Goal: Task Accomplishment & Management: Use online tool/utility

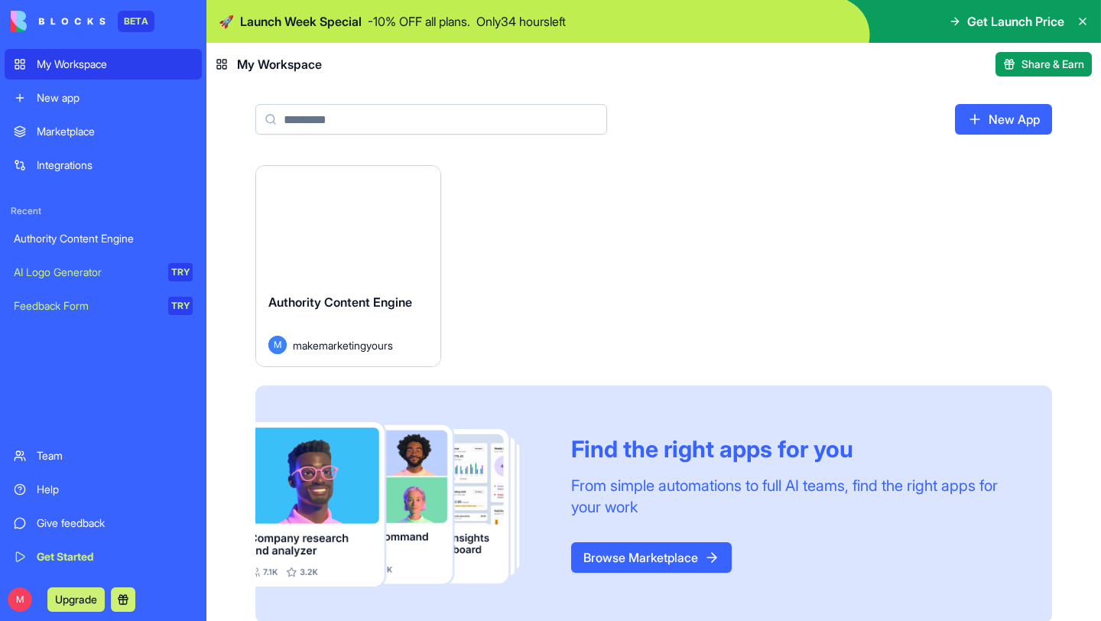
click at [417, 245] on div "Launch" at bounding box center [348, 223] width 184 height 115
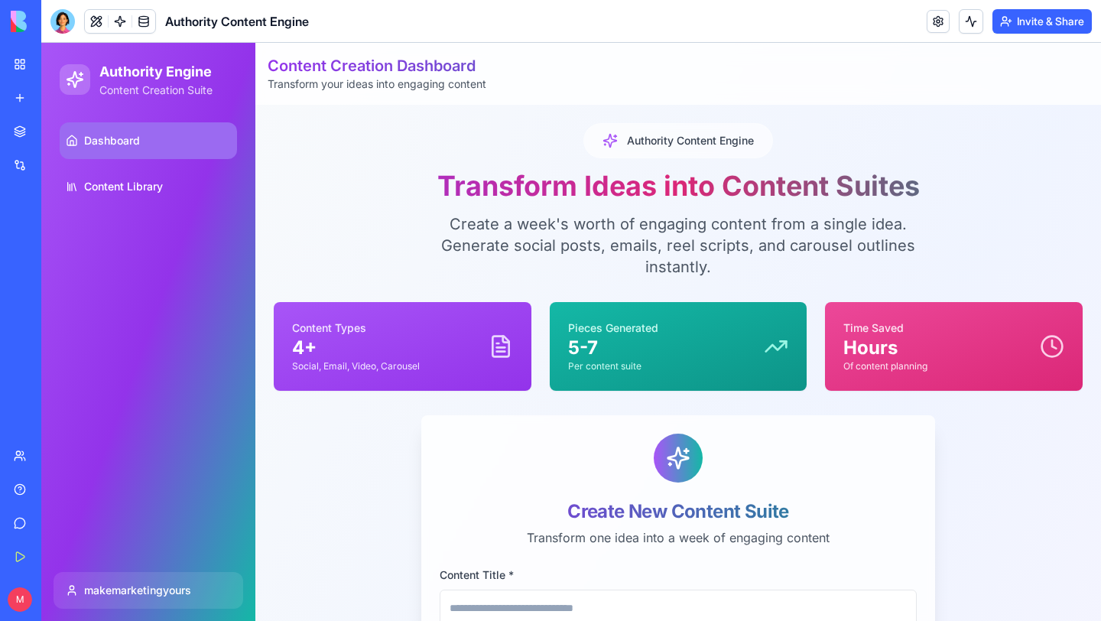
scroll to position [404, 0]
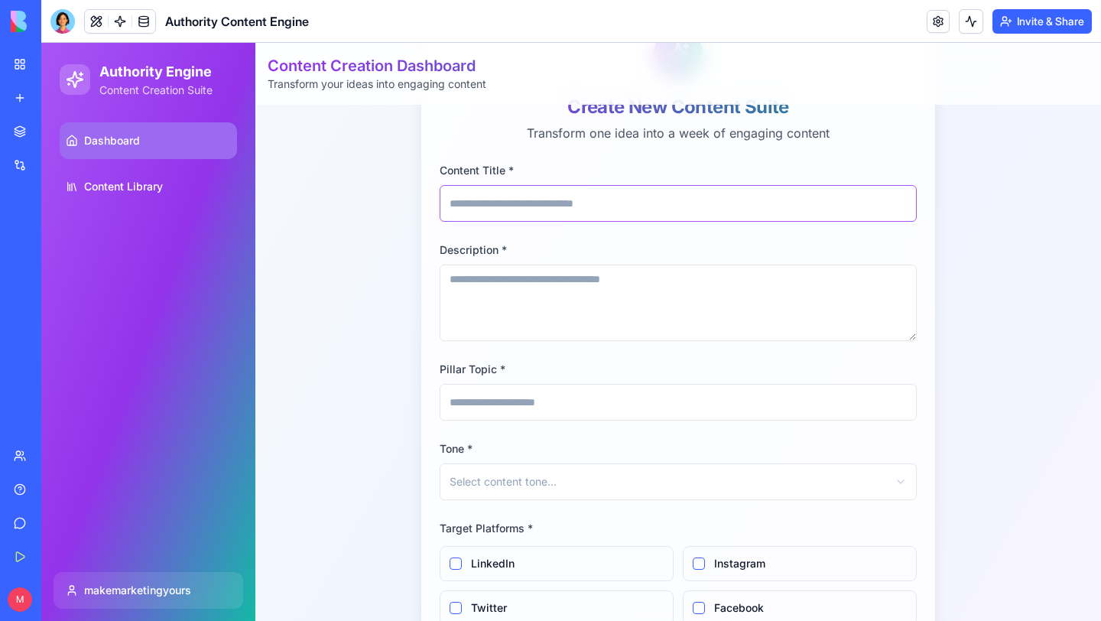
click at [519, 213] on input "Content Title *" at bounding box center [678, 203] width 477 height 37
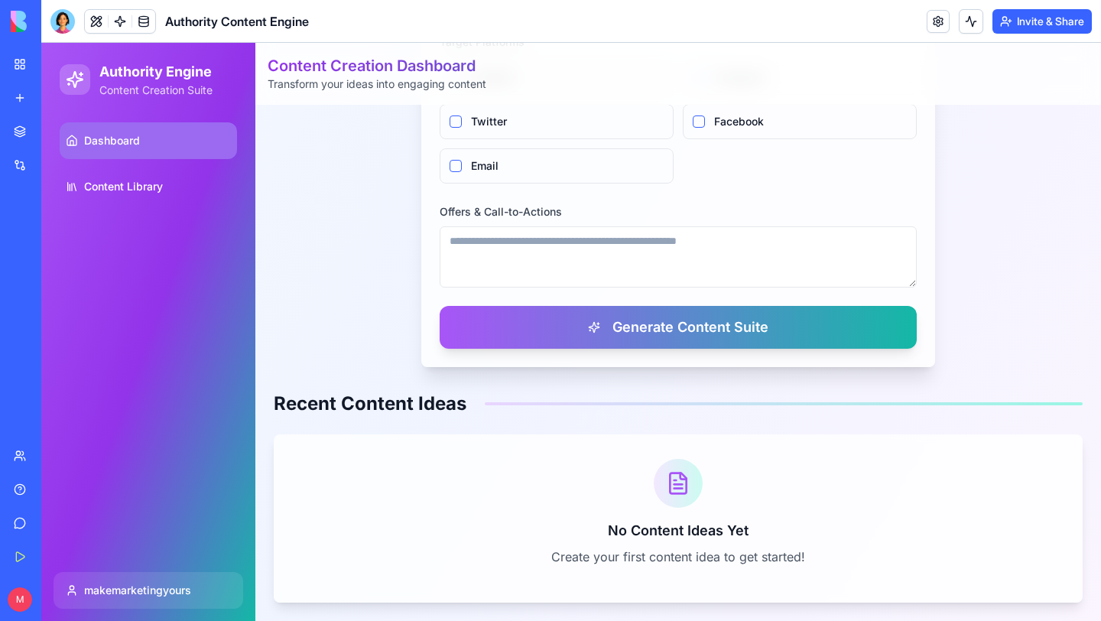
scroll to position [771, 0]
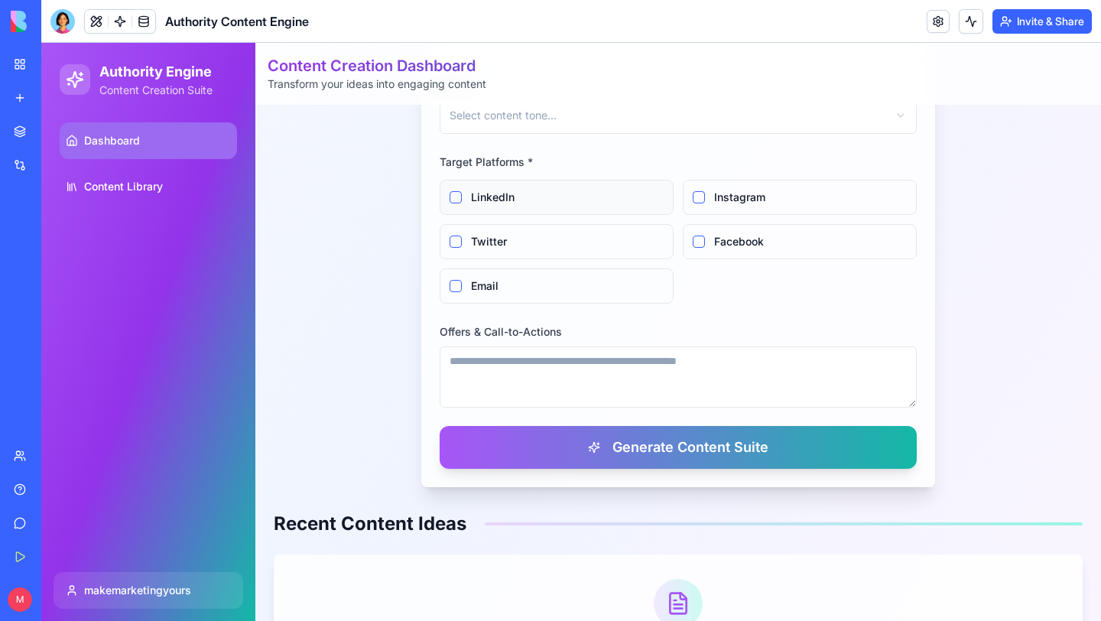
click at [450, 198] on button "LinkedIn" at bounding box center [456, 197] width 12 height 12
click at [451, 283] on button "Email" at bounding box center [456, 286] width 12 height 12
click at [537, 375] on textarea "Offers & Call-to-Actions" at bounding box center [678, 376] width 477 height 61
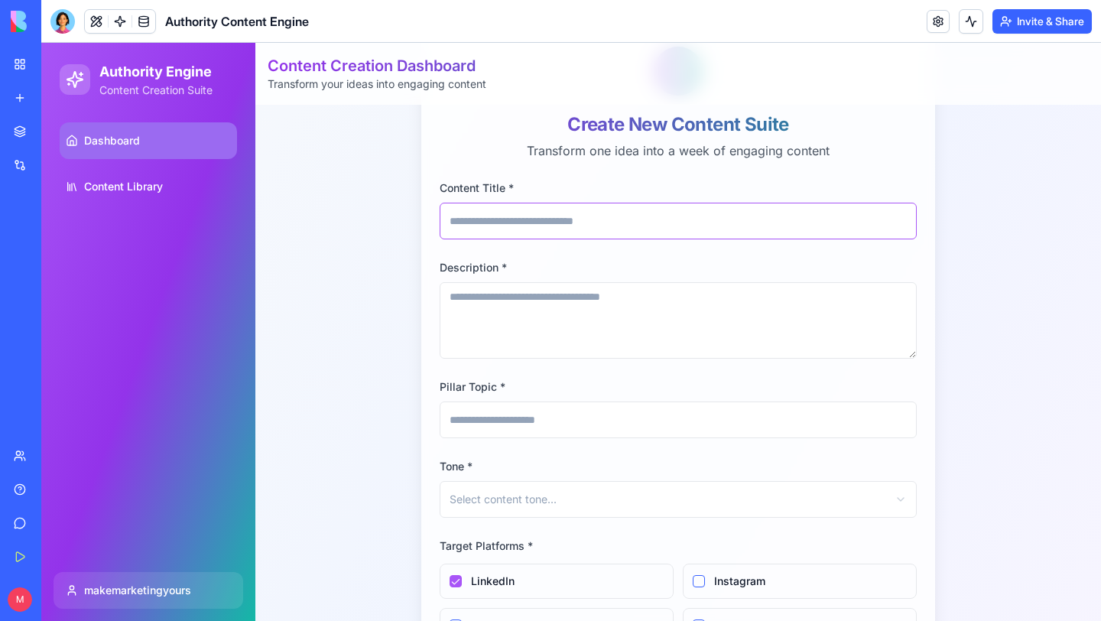
click at [516, 225] on input "Content Title *" at bounding box center [678, 221] width 477 height 37
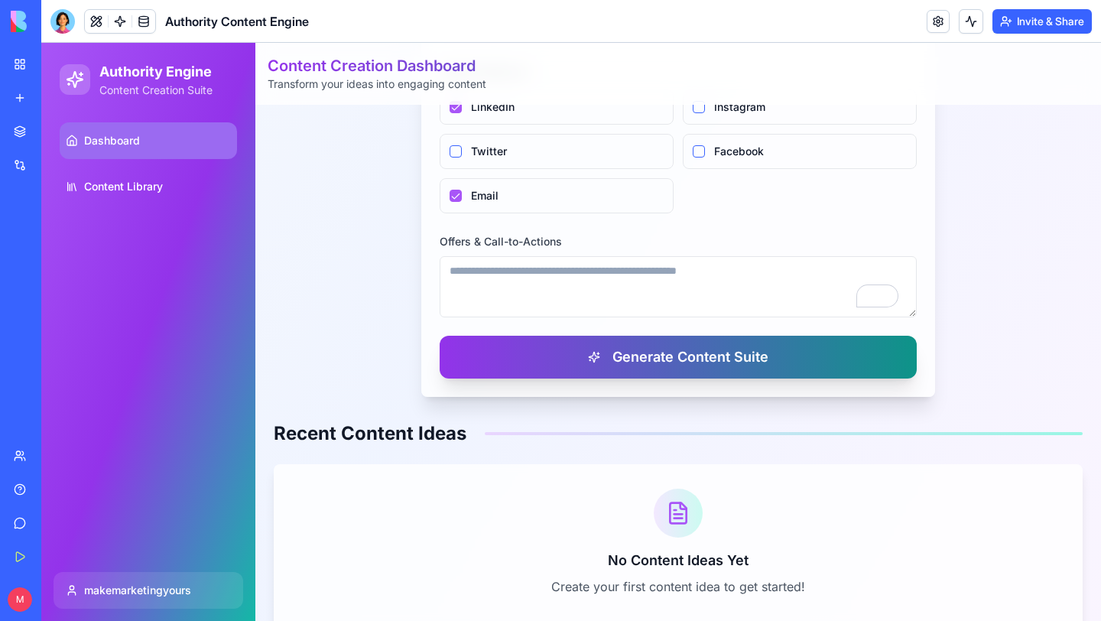
click at [575, 373] on button "Generate Content Suite" at bounding box center [678, 357] width 477 height 43
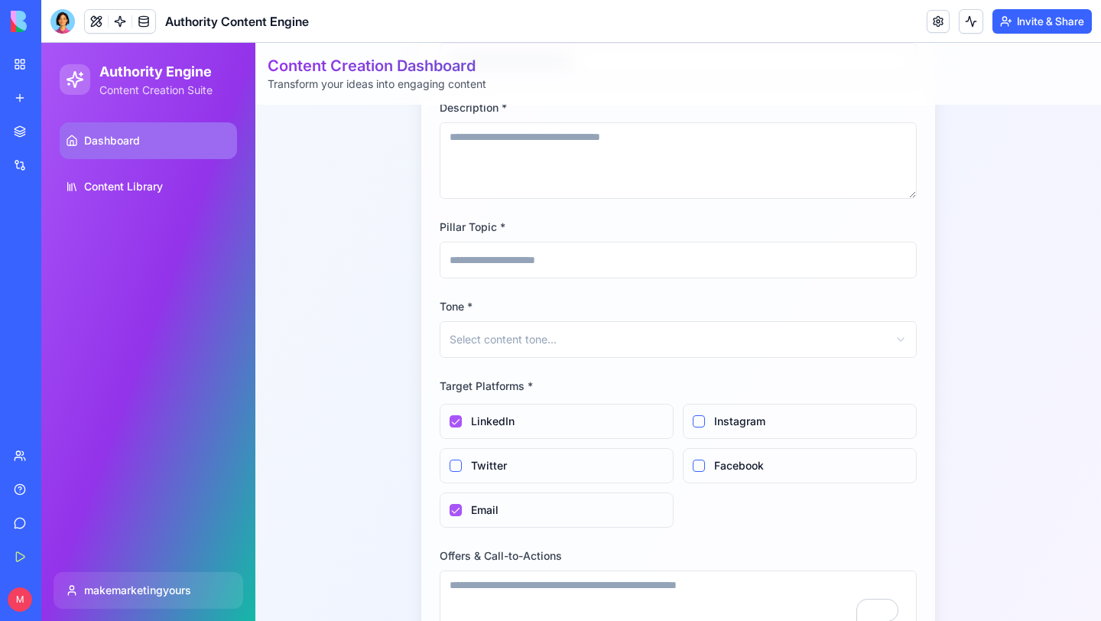
scroll to position [454, 0]
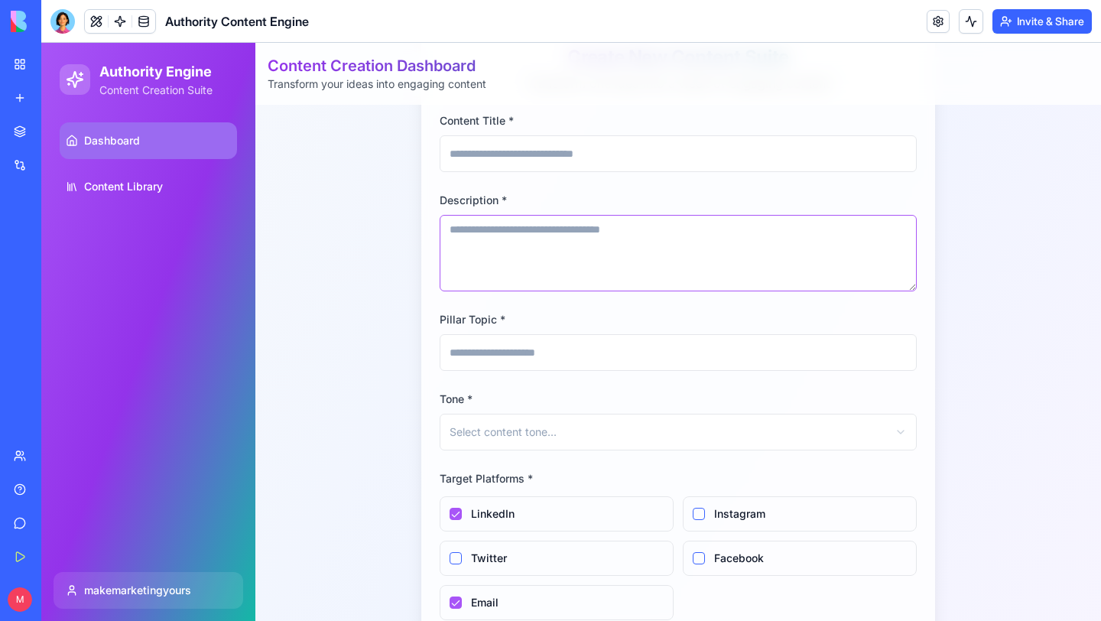
click at [506, 257] on textarea "Description *" at bounding box center [678, 253] width 477 height 76
click at [493, 161] on input "Content Title *" at bounding box center [678, 153] width 477 height 37
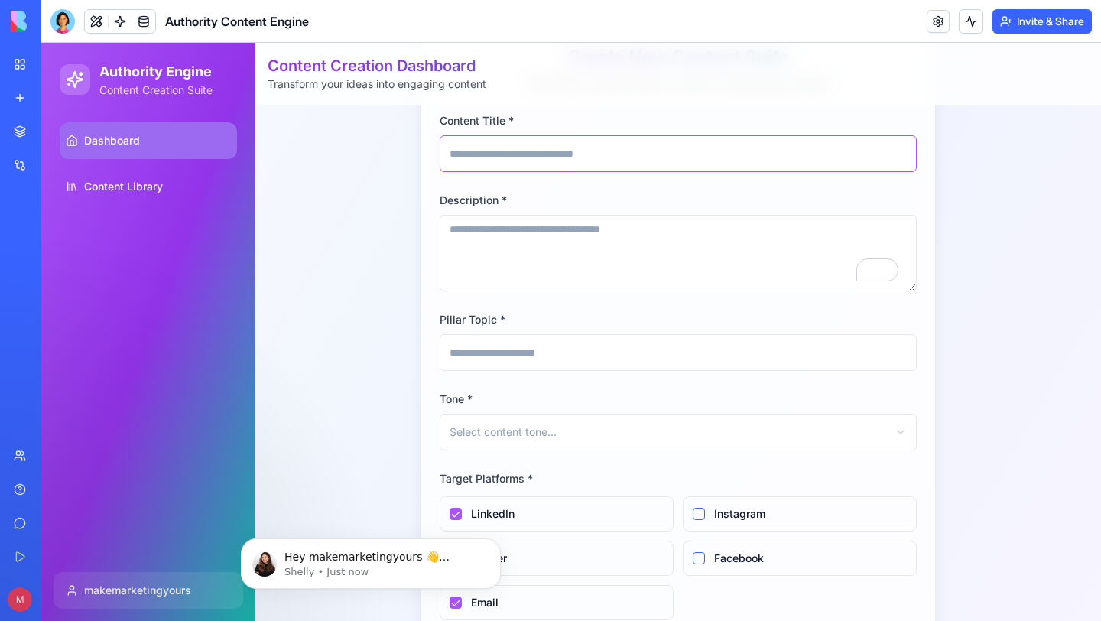
scroll to position [0, 0]
paste input "**********"
type input "**********"
click at [583, 236] on textarea "Description *" at bounding box center [678, 253] width 477 height 76
paste textarea "**********"
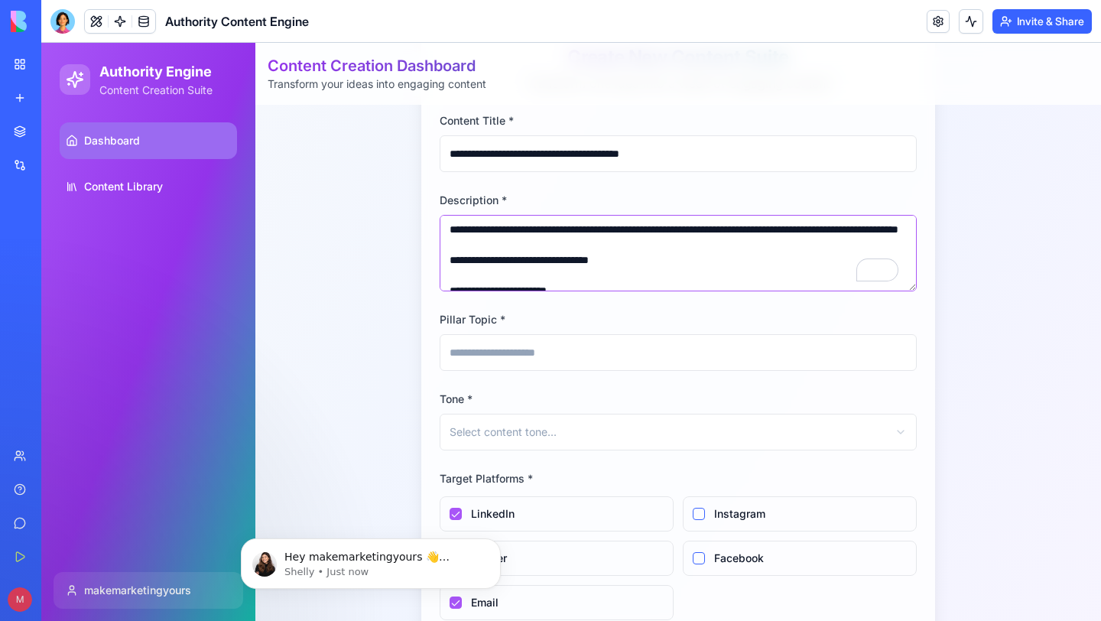
scroll to position [52, 0]
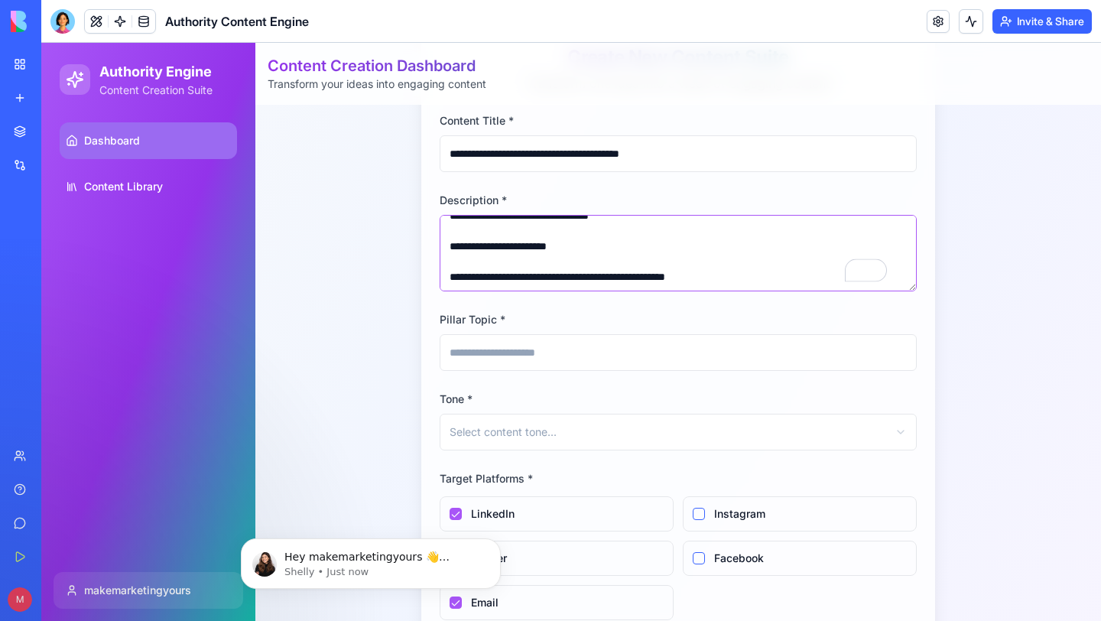
type textarea "**********"
click at [560, 349] on input "Pillar Topic *" at bounding box center [678, 352] width 477 height 37
type input "*********"
click at [568, 443] on html "**********" at bounding box center [571, 323] width 1060 height 1469
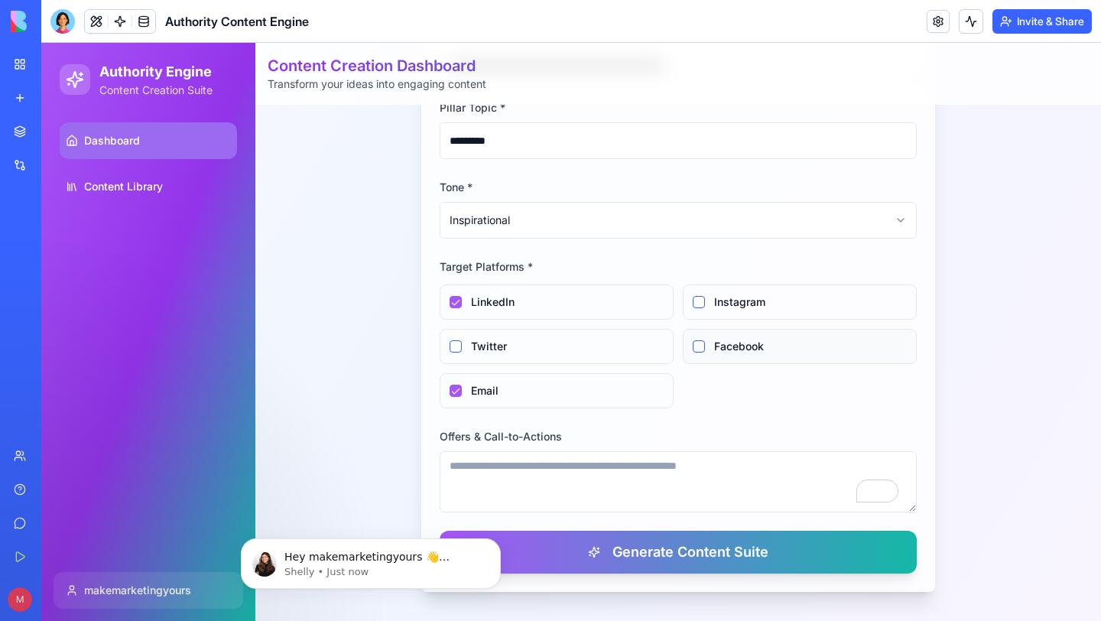
click at [713, 357] on div "Facebook" at bounding box center [800, 346] width 234 height 35
click at [727, 340] on label "Facebook" at bounding box center [810, 346] width 193 height 15
click at [705, 340] on button "Facebook" at bounding box center [699, 346] width 12 height 12
drag, startPoint x: 460, startPoint y: 300, endPoint x: 476, endPoint y: 300, distance: 15.3
click at [460, 300] on div "LinkedIn" at bounding box center [557, 301] width 234 height 35
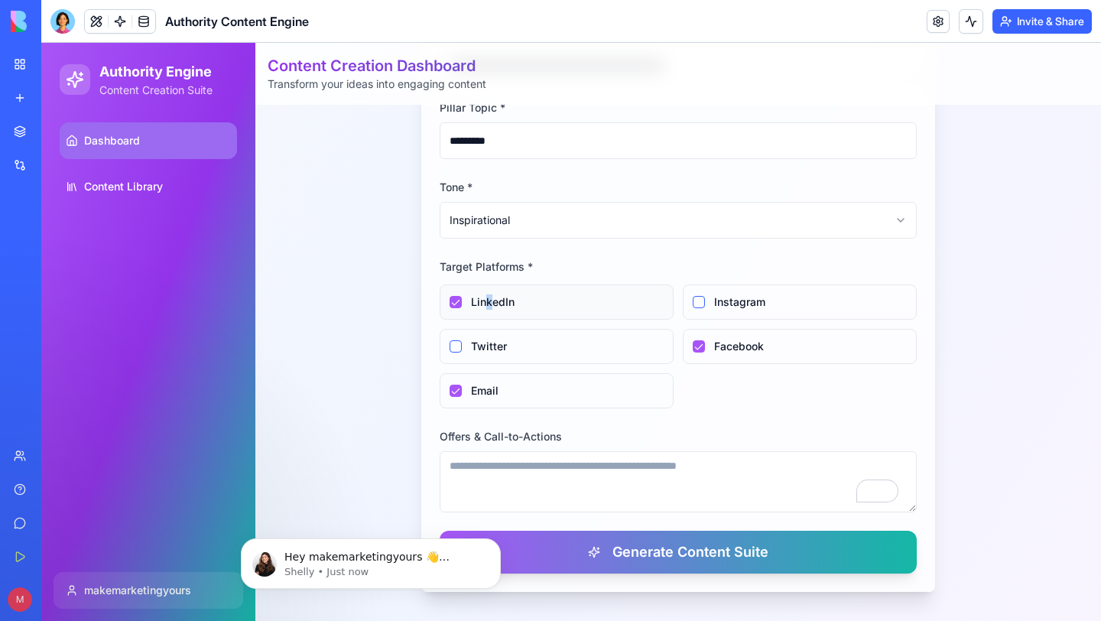
click at [483, 309] on label "LinkedIn" at bounding box center [567, 301] width 193 height 15
click at [450, 303] on button "LinkedIn" at bounding box center [456, 302] width 12 height 12
click at [742, 304] on label "Instagram" at bounding box center [810, 301] width 193 height 15
click at [705, 304] on button "Instagram" at bounding box center [699, 302] width 12 height 12
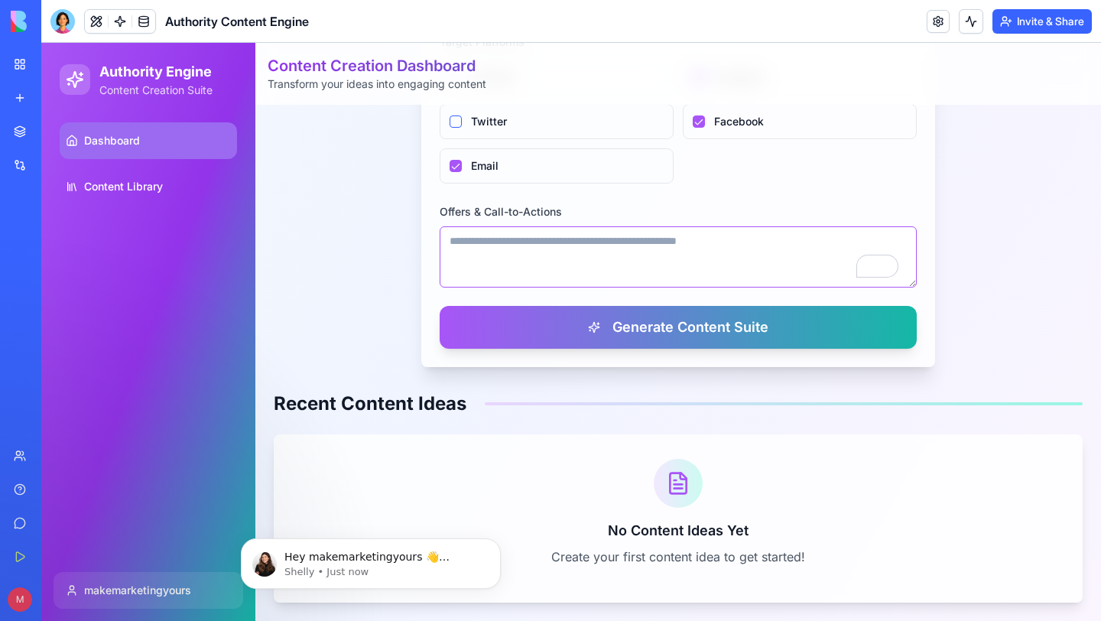
click at [577, 266] on textarea "Offers & Call-to-Actions" at bounding box center [678, 256] width 477 height 61
click at [681, 268] on textarea "Offers & Call-to-Actions" at bounding box center [678, 256] width 477 height 61
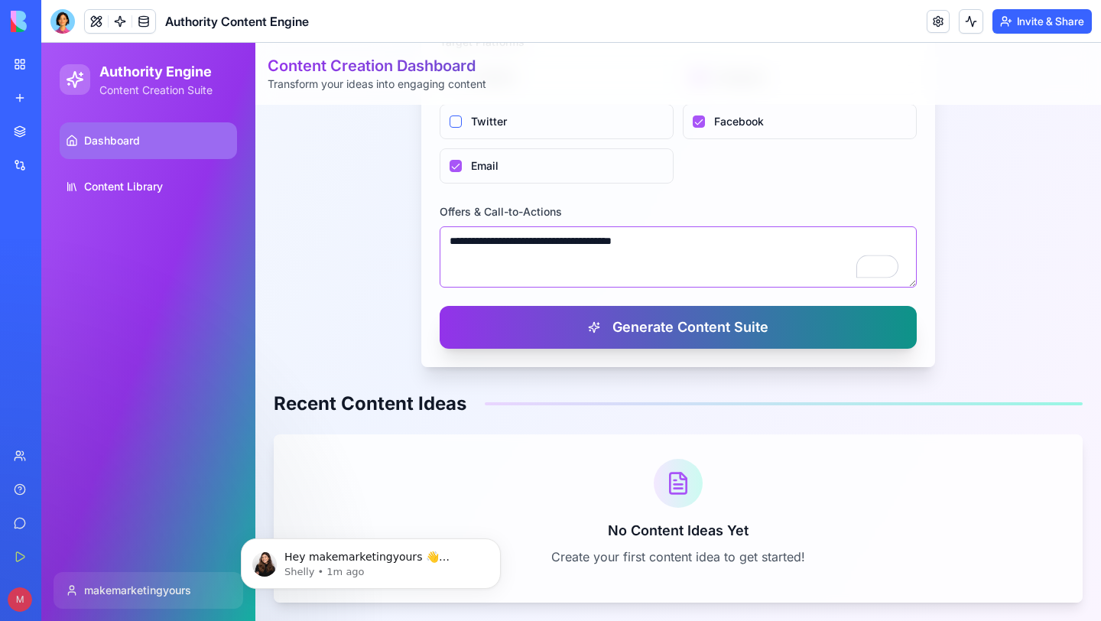
type textarea "**********"
click at [821, 339] on button "Generate Content Suite" at bounding box center [678, 327] width 477 height 43
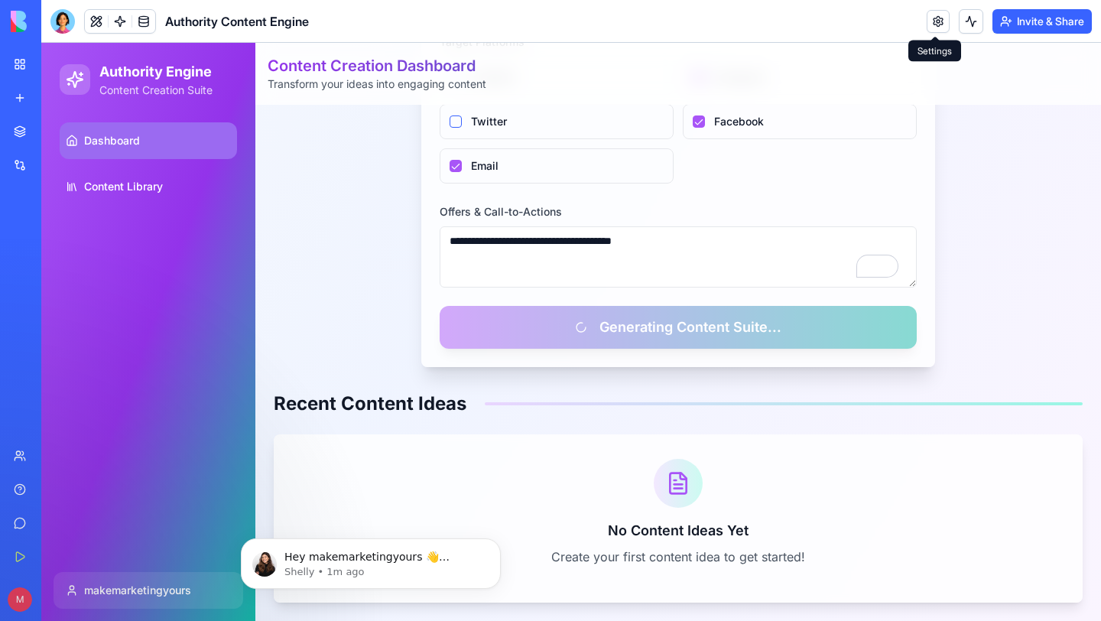
click at [935, 12] on link at bounding box center [938, 21] width 23 height 23
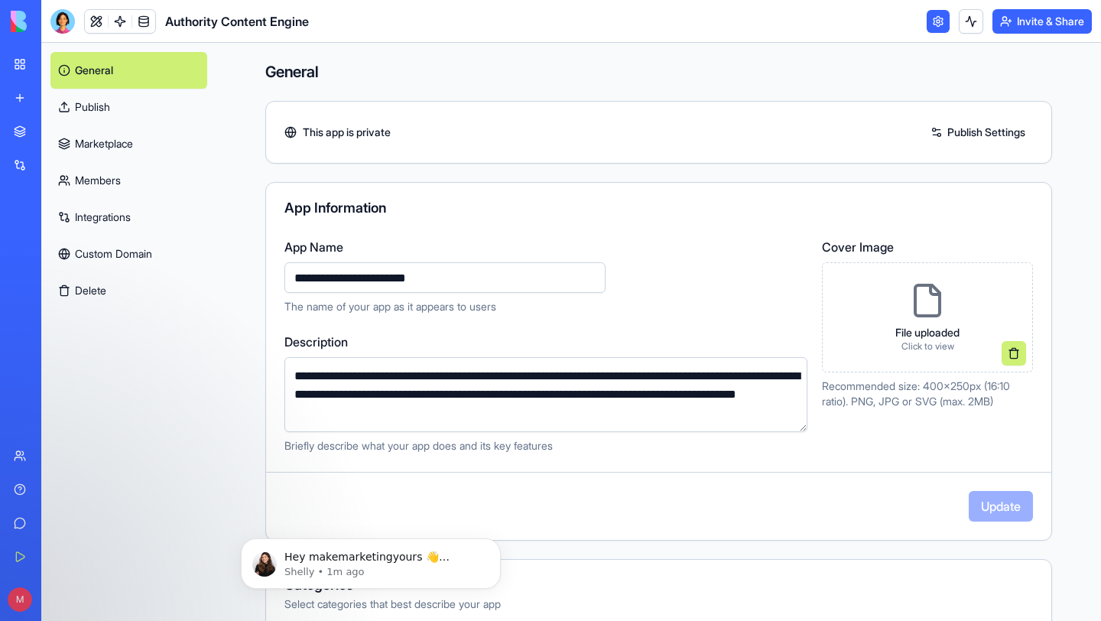
click at [161, 255] on link "Custom Domain" at bounding box center [128, 254] width 157 height 37
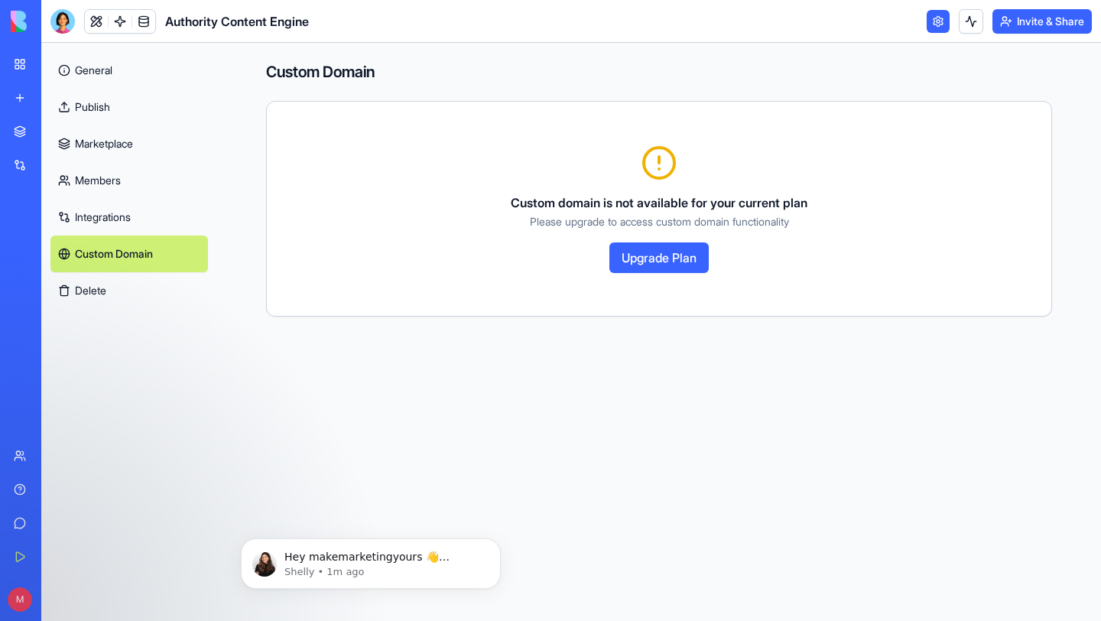
click at [151, 226] on link "Integrations" at bounding box center [129, 217] width 158 height 37
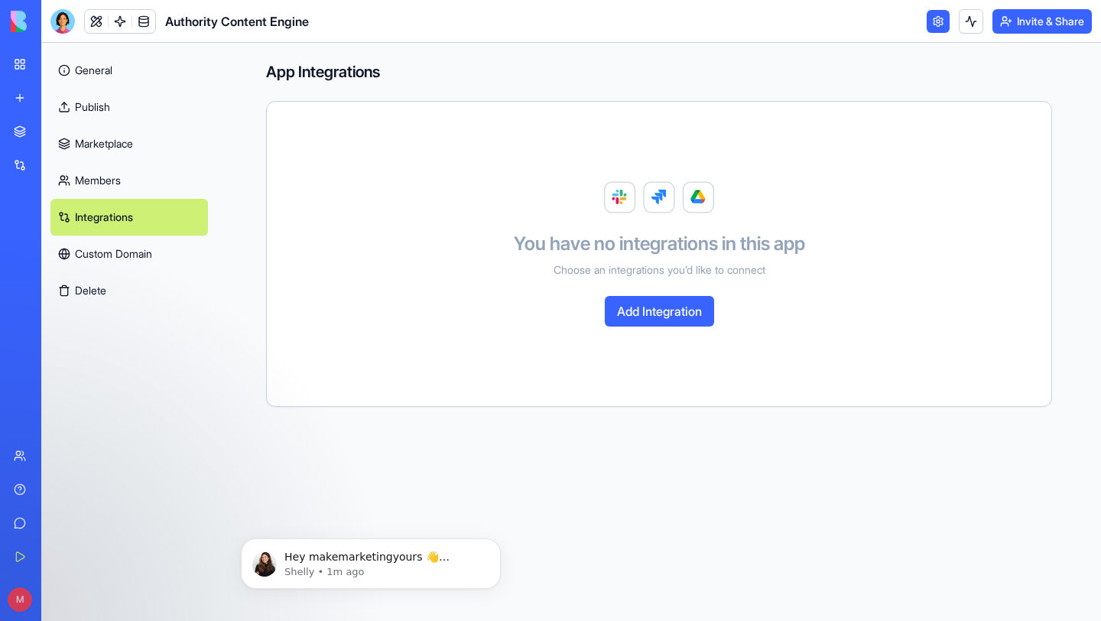
click at [45, 122] on link "Marketplace" at bounding box center [35, 131] width 61 height 31
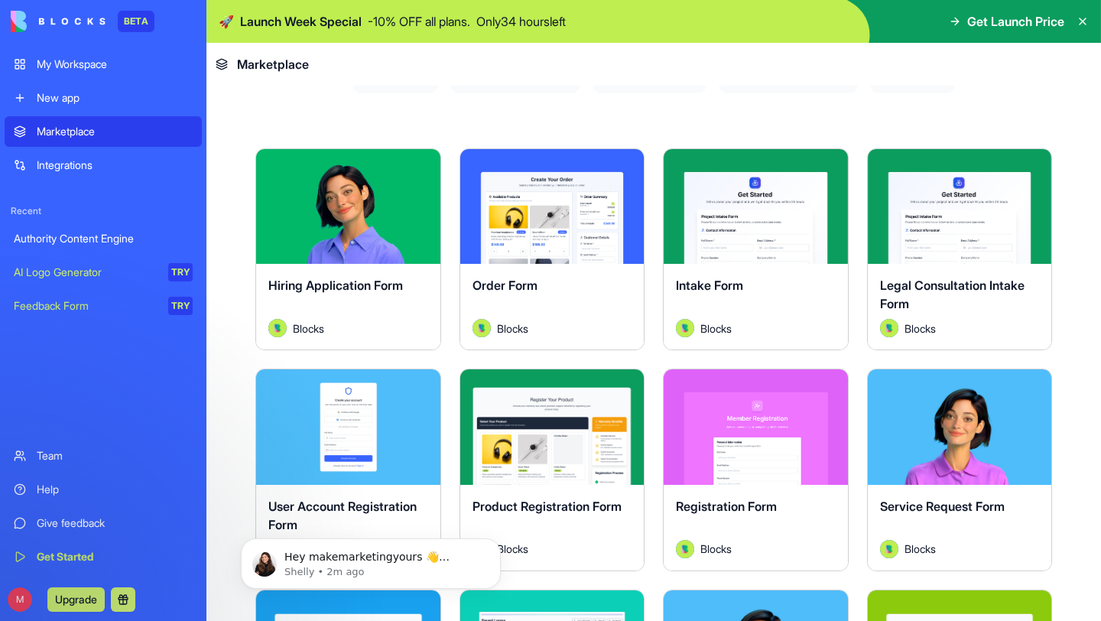
scroll to position [620, 0]
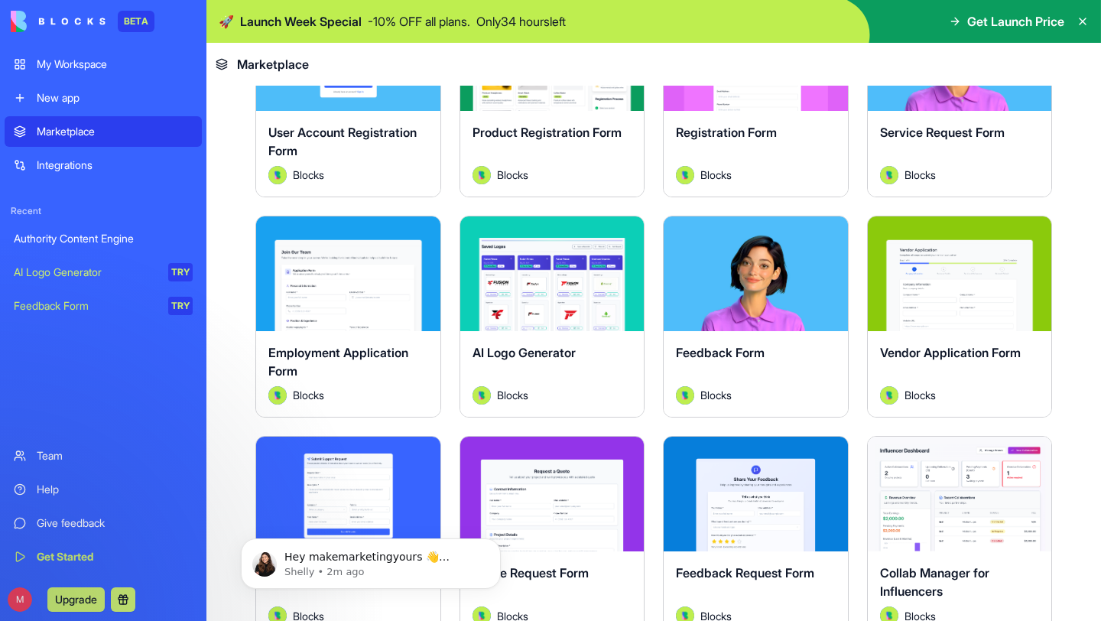
click at [83, 275] on div "AI Logo Generator" at bounding box center [86, 272] width 144 height 15
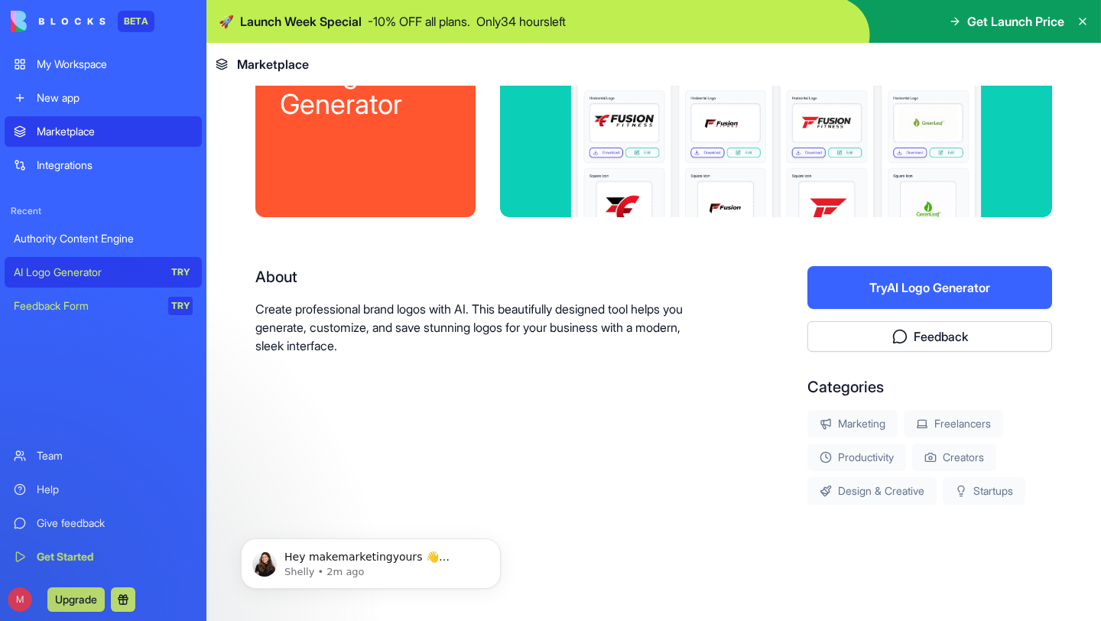
click at [128, 167] on div "Integrations" at bounding box center [115, 165] width 156 height 15
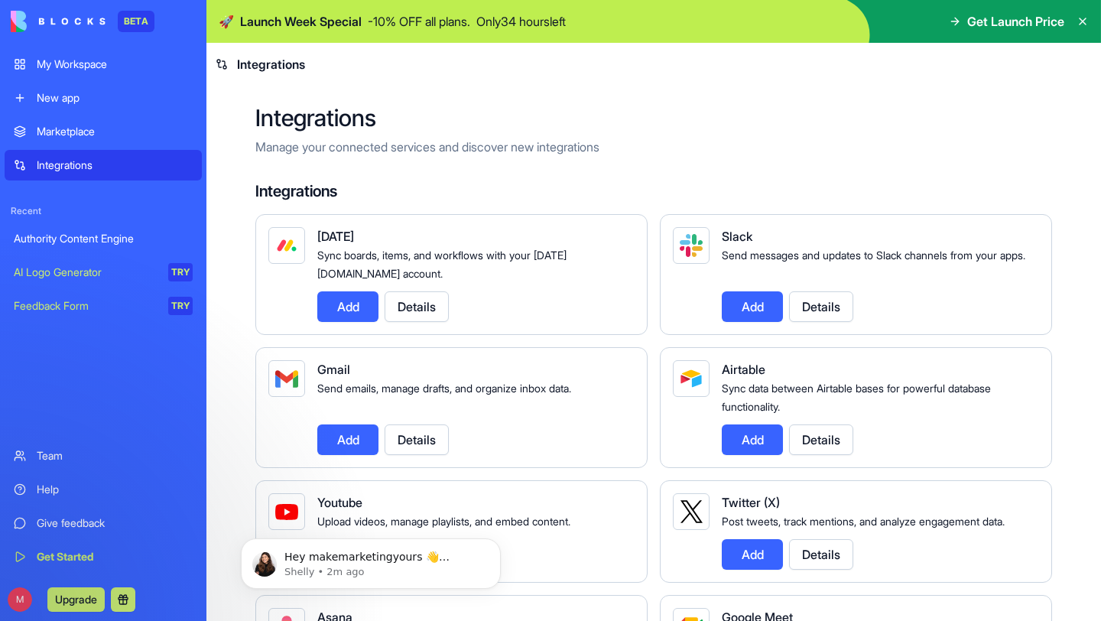
click at [99, 93] on div "New app" at bounding box center [115, 97] width 156 height 15
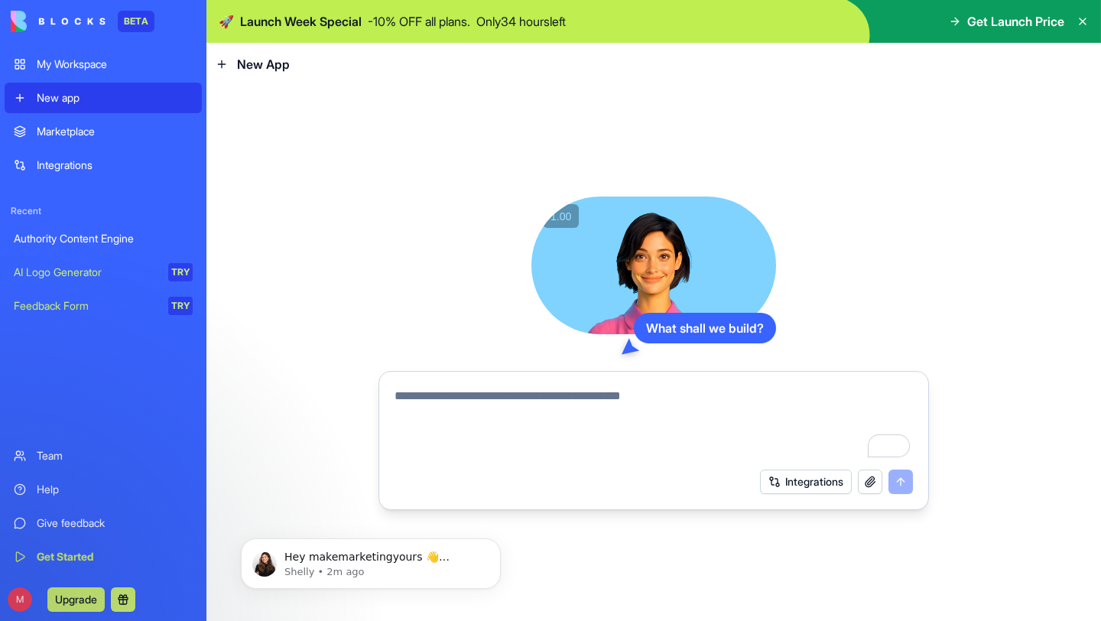
click at [91, 119] on link "Marketplace" at bounding box center [103, 131] width 197 height 31
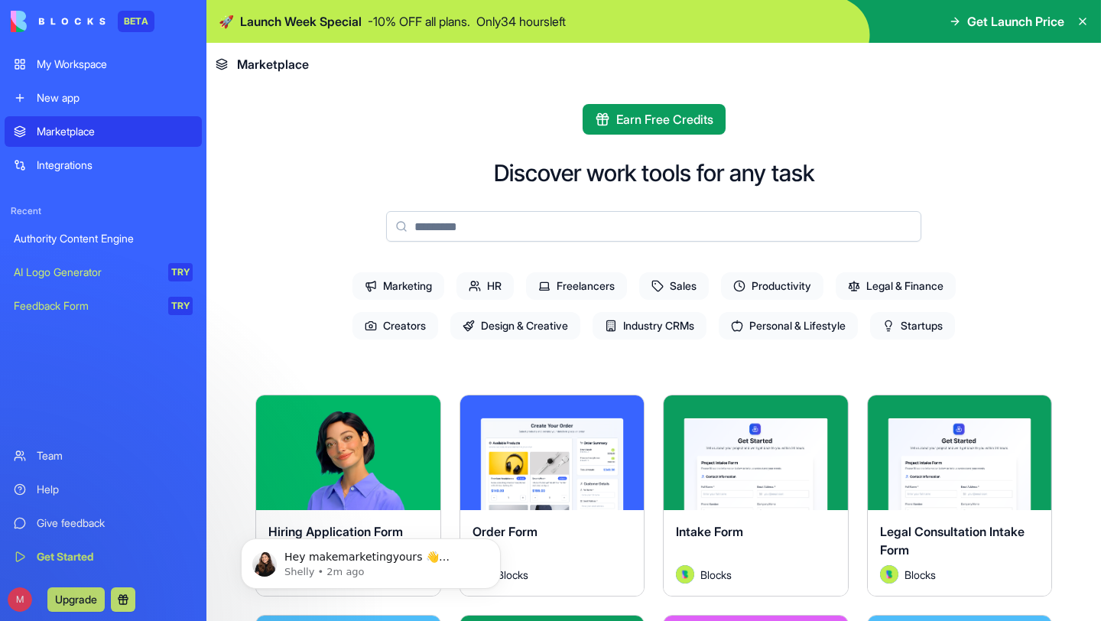
click at [994, 14] on span "Get Launch Price" at bounding box center [1015, 21] width 97 height 18
click at [952, 21] on icon at bounding box center [955, 21] width 12 height 12
click at [1088, 21] on icon at bounding box center [1083, 21] width 12 height 12
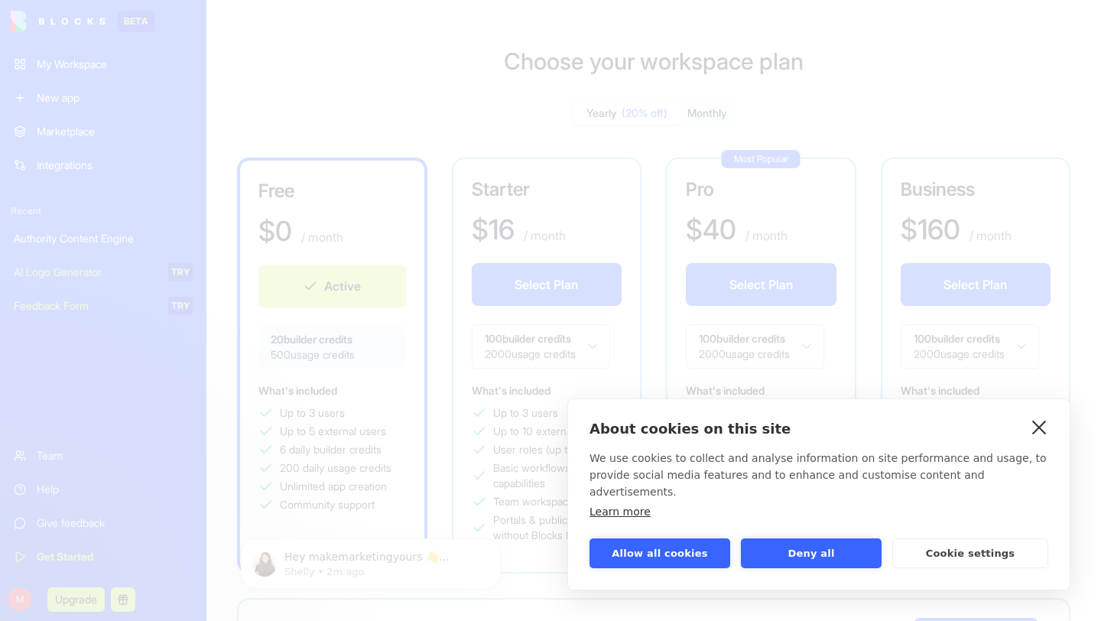
click at [1035, 439] on link "close" at bounding box center [1040, 426] width 24 height 24
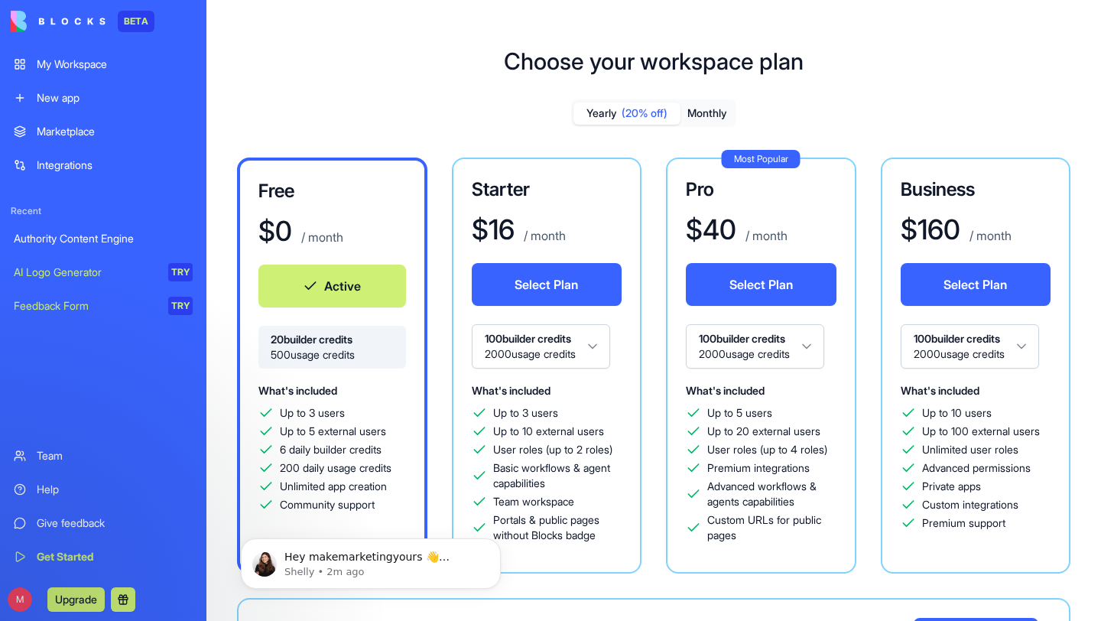
click at [725, 111] on button "Monthly" at bounding box center [708, 113] width 54 height 22
click at [73, 67] on div "My Workspace" at bounding box center [115, 64] width 156 height 15
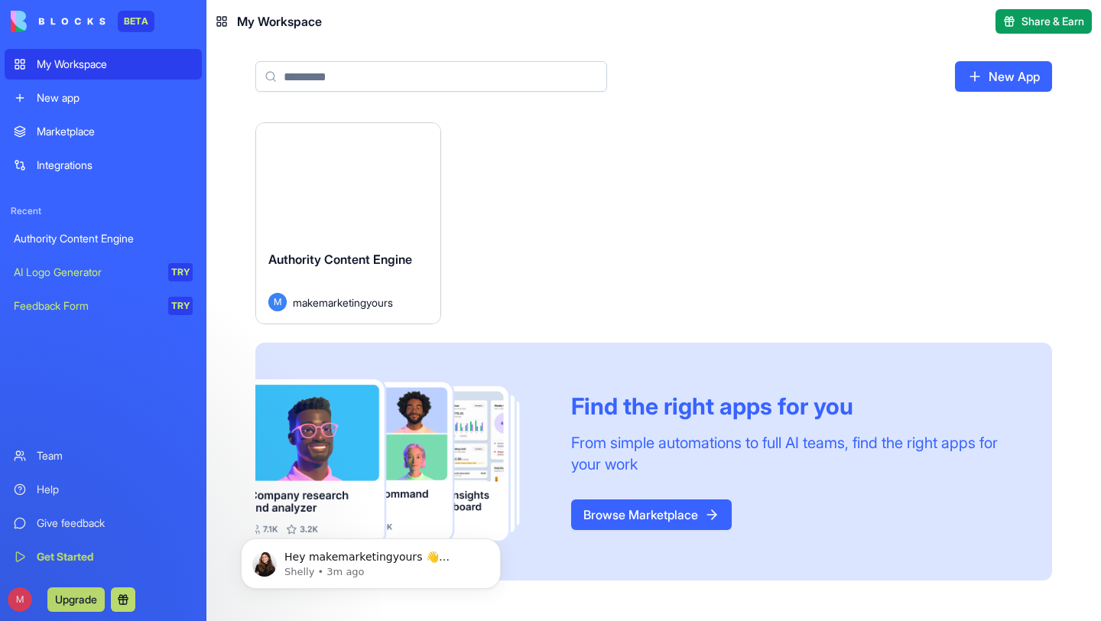
click at [331, 207] on div "Launch" at bounding box center [348, 180] width 184 height 115
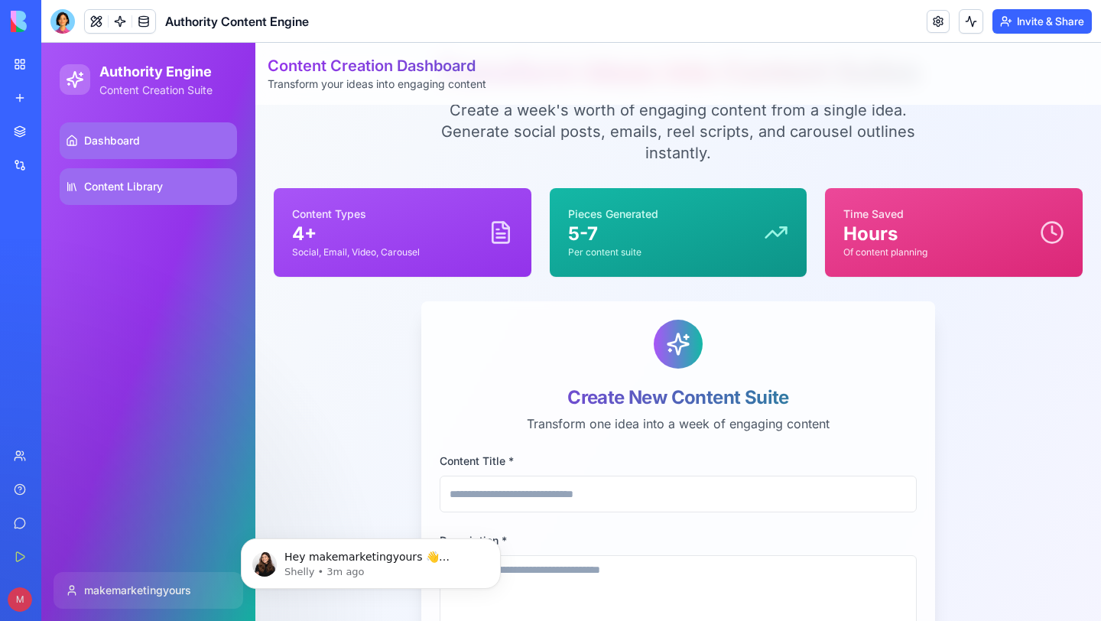
click at [116, 176] on link "Content Library" at bounding box center [148, 186] width 177 height 37
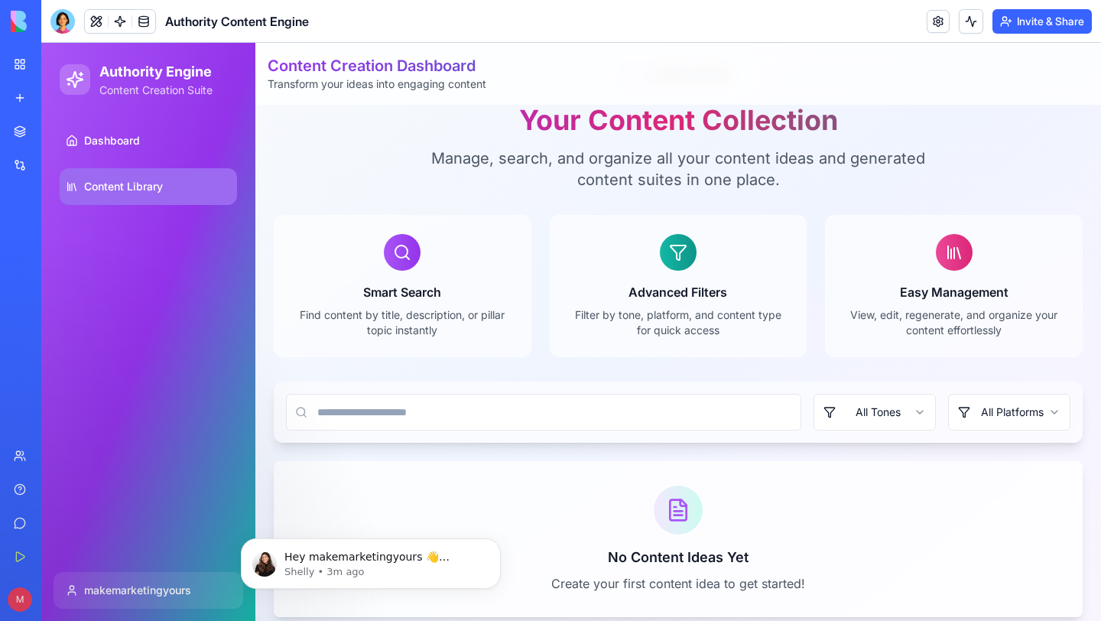
scroll to position [80, 0]
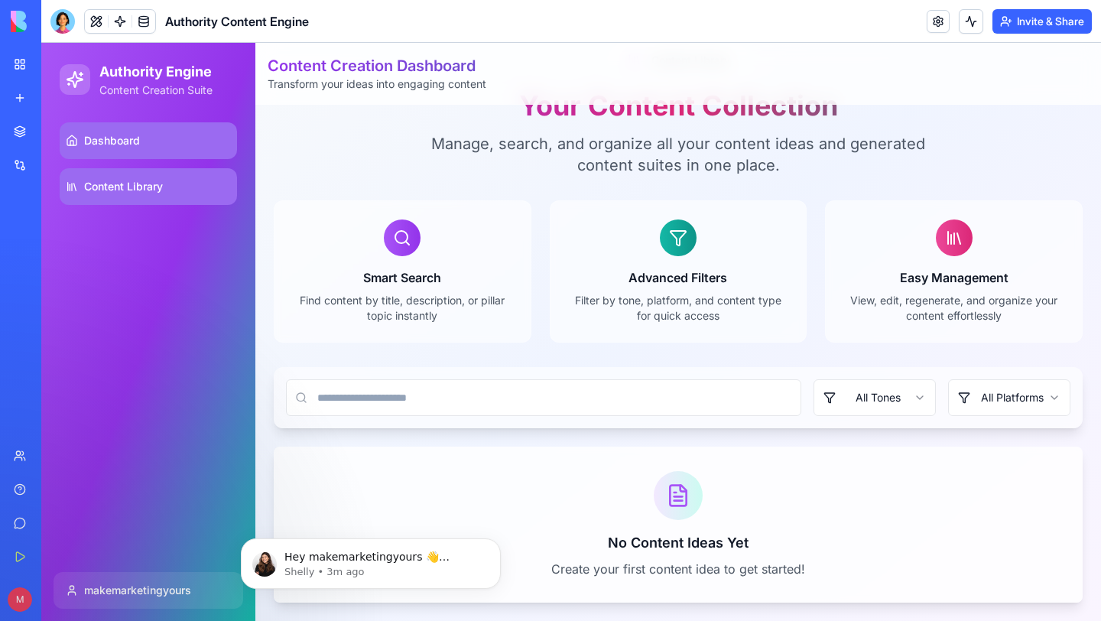
click at [104, 145] on span "Dashboard" at bounding box center [112, 140] width 56 height 15
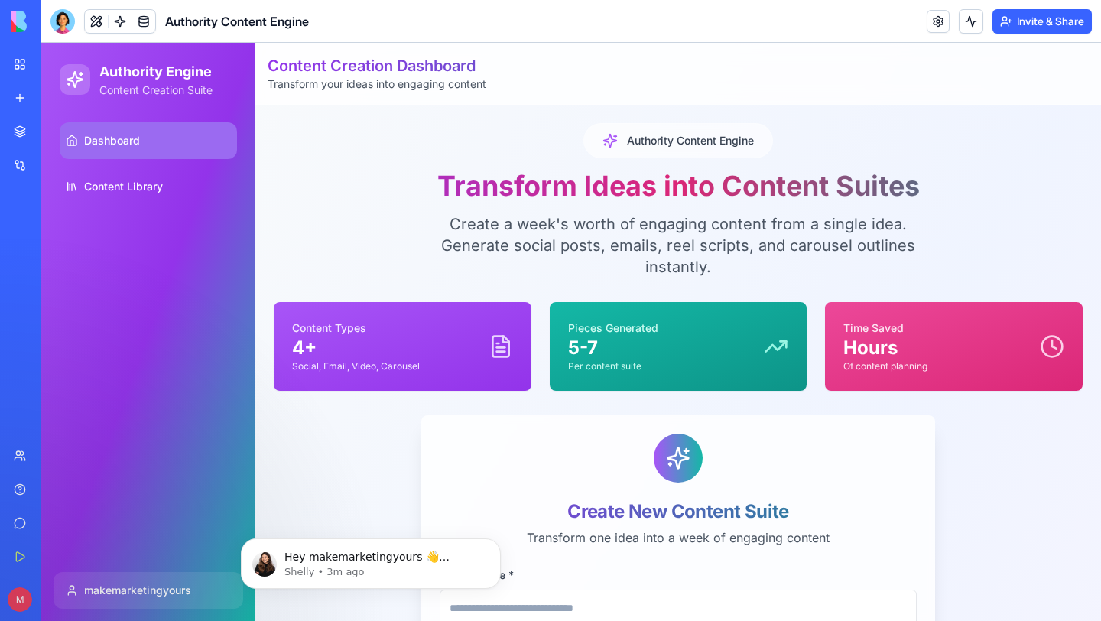
click at [687, 335] on div "Pieces Generated 5-7 Per content suite" at bounding box center [678, 346] width 221 height 52
click at [883, 333] on p "Time Saved" at bounding box center [885, 327] width 84 height 15
click at [155, 193] on span "Content Library" at bounding box center [123, 186] width 79 height 15
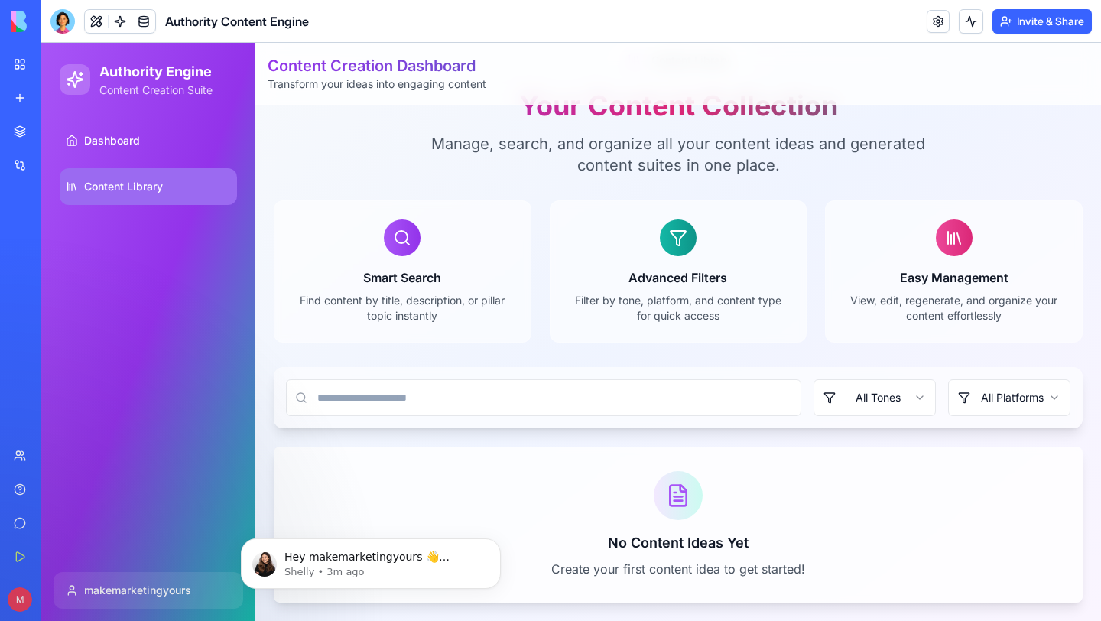
scroll to position [80, 0]
click at [669, 241] on icon at bounding box center [678, 238] width 18 height 18
click at [966, 235] on div "Easy Management View, edit, regenerate, and organize your content effortlessly" at bounding box center [954, 271] width 258 height 142
click at [952, 235] on icon at bounding box center [954, 238] width 18 height 18
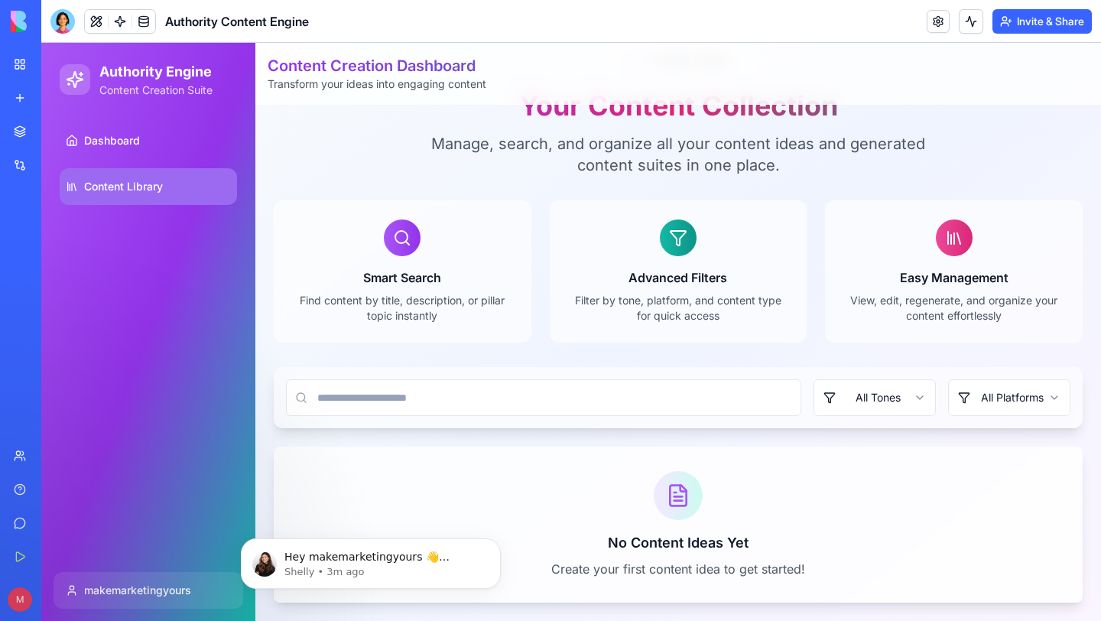
click at [973, 400] on html "Authority Engine Content Creation Suite Dashboard Content Library makemarketing…" at bounding box center [571, 292] width 1060 height 658
click at [879, 398] on html "Authority Engine Content Creation Suite Dashboard Content Library makemarketing…" at bounding box center [571, 292] width 1060 height 658
click at [697, 387] on input at bounding box center [543, 397] width 515 height 37
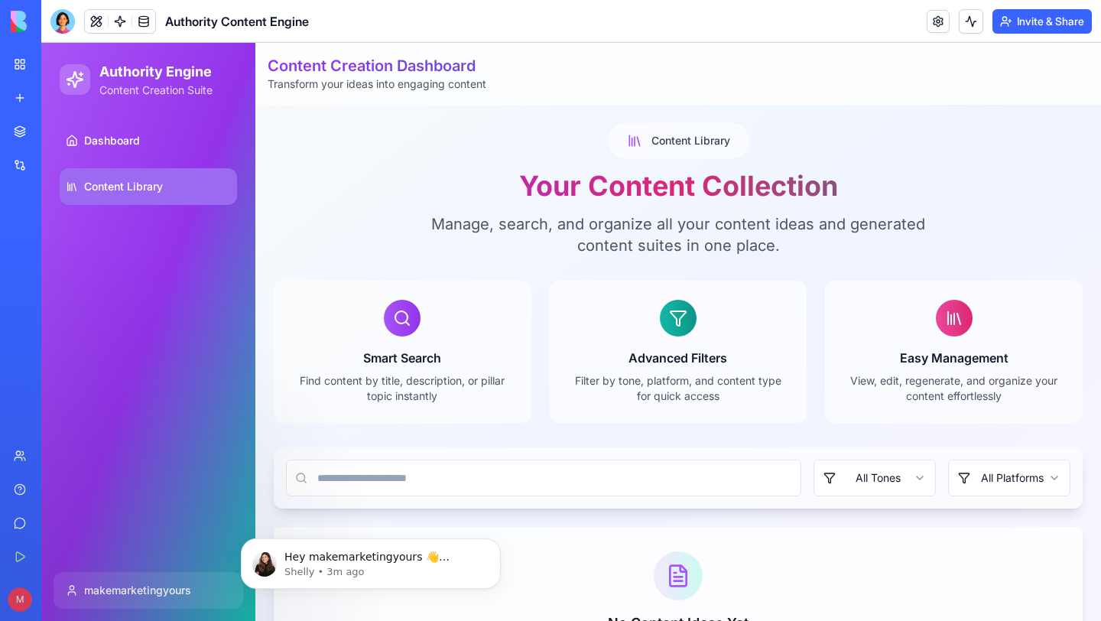
click at [704, 144] on span "Content Library" at bounding box center [690, 140] width 79 height 15
click at [685, 333] on div "Advanced Filters Filter by tone, platform, and content type for quick access" at bounding box center [679, 352] width 258 height 142
click at [176, 148] on link "Dashboard" at bounding box center [148, 140] width 177 height 37
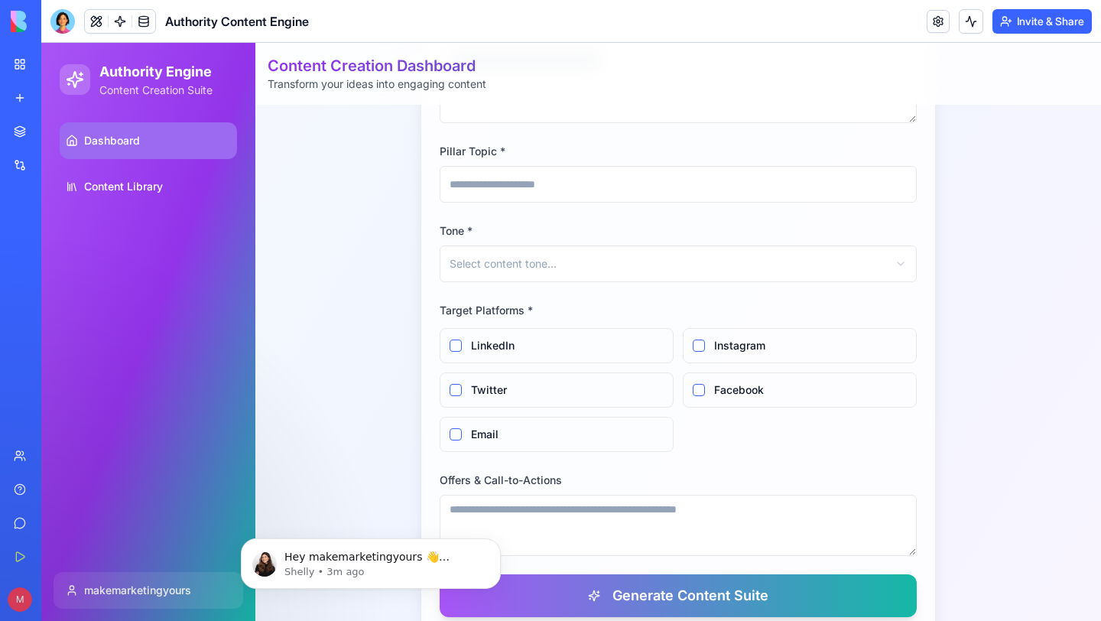
scroll to position [891, 0]
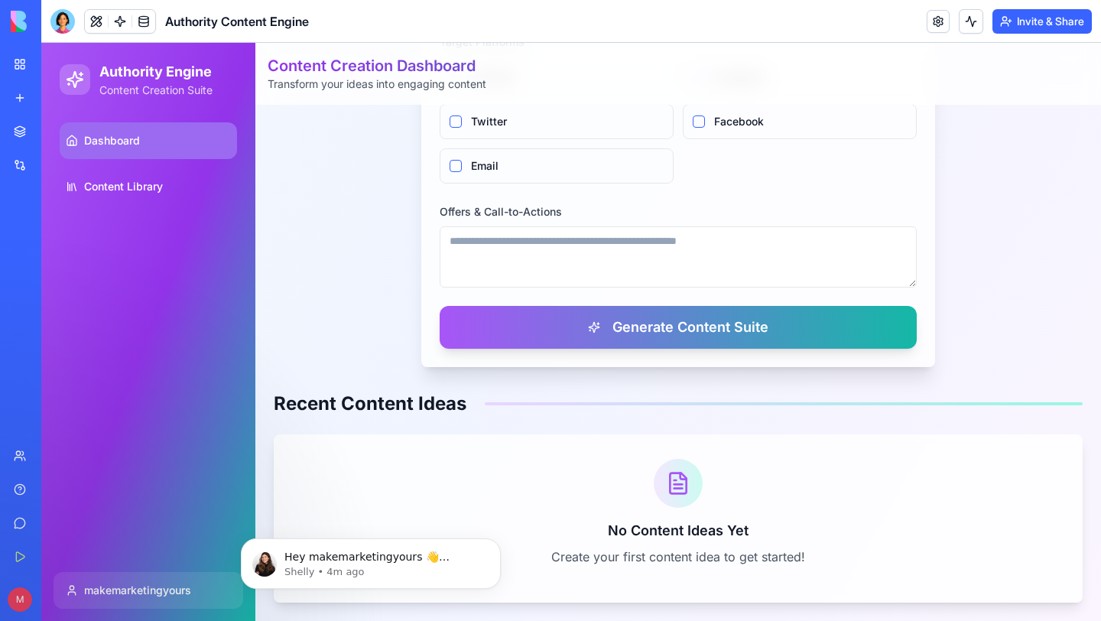
click at [18, 69] on link "My Workspace" at bounding box center [35, 64] width 61 height 31
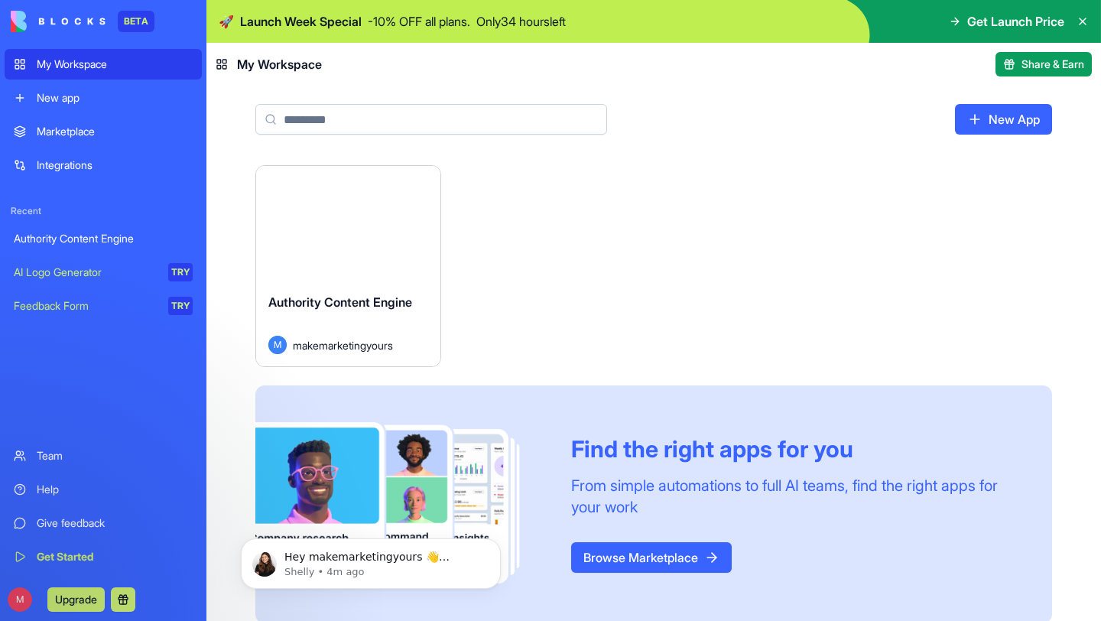
click at [113, 238] on div "Authority Content Engine" at bounding box center [103, 238] width 179 height 15
